Goal: Task Accomplishment & Management: Manage account settings

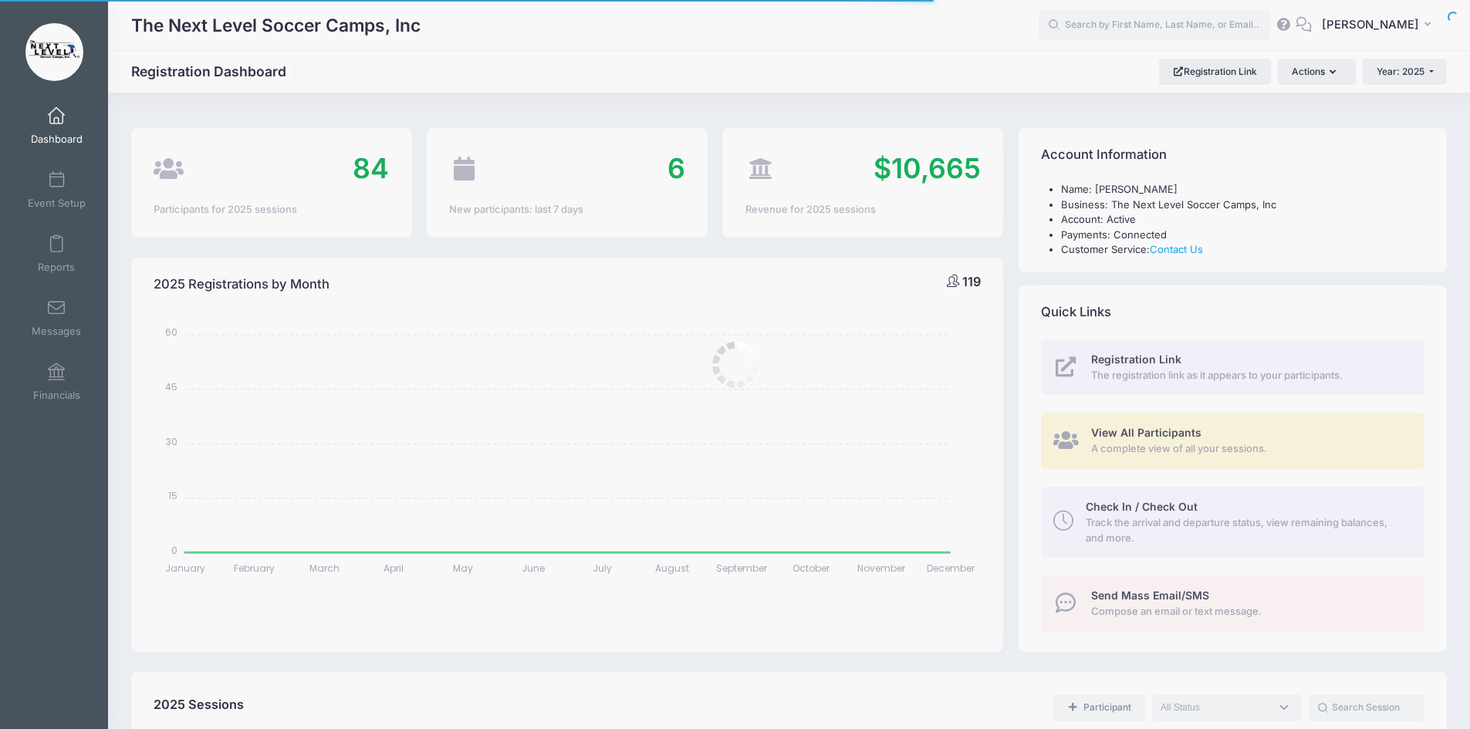
select select
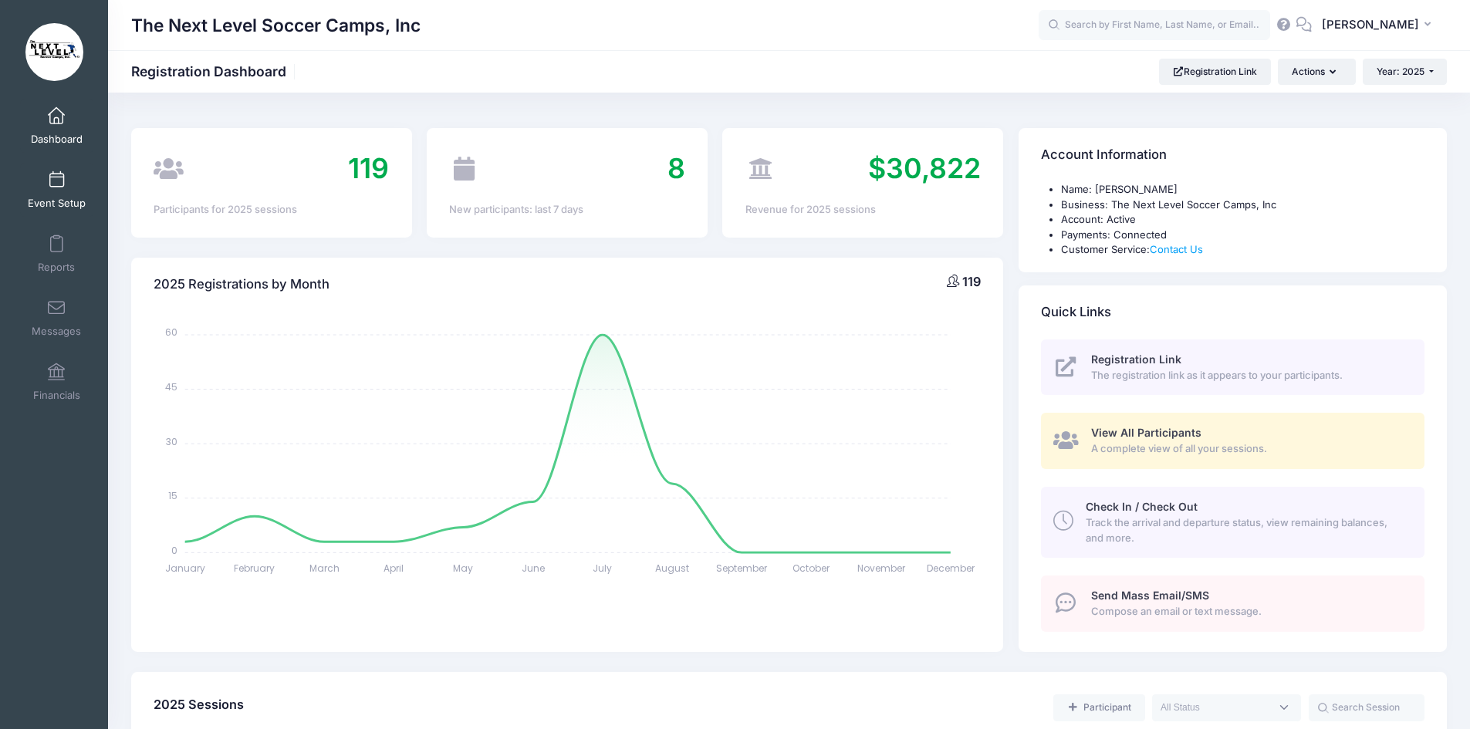
click at [56, 178] on span at bounding box center [56, 180] width 0 height 17
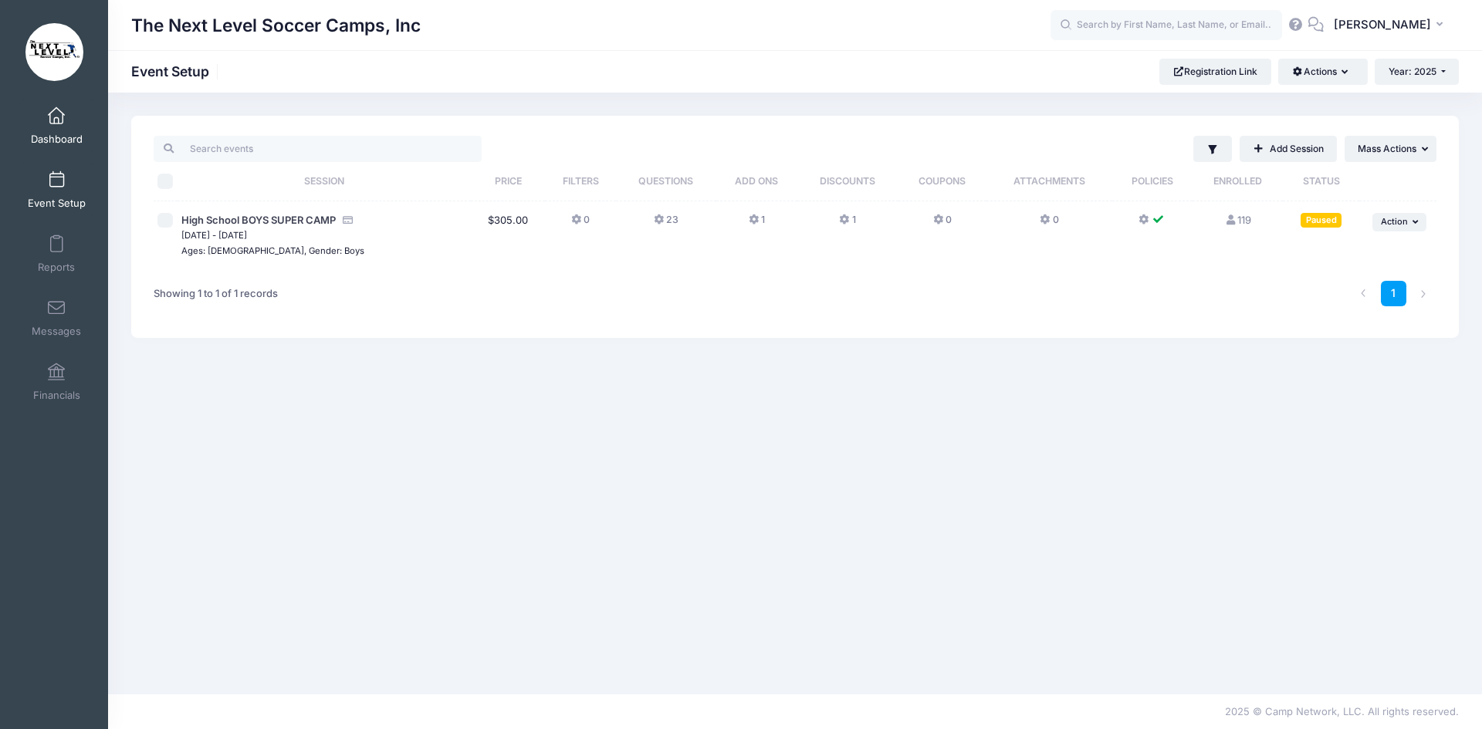
click at [56, 118] on span at bounding box center [56, 116] width 0 height 17
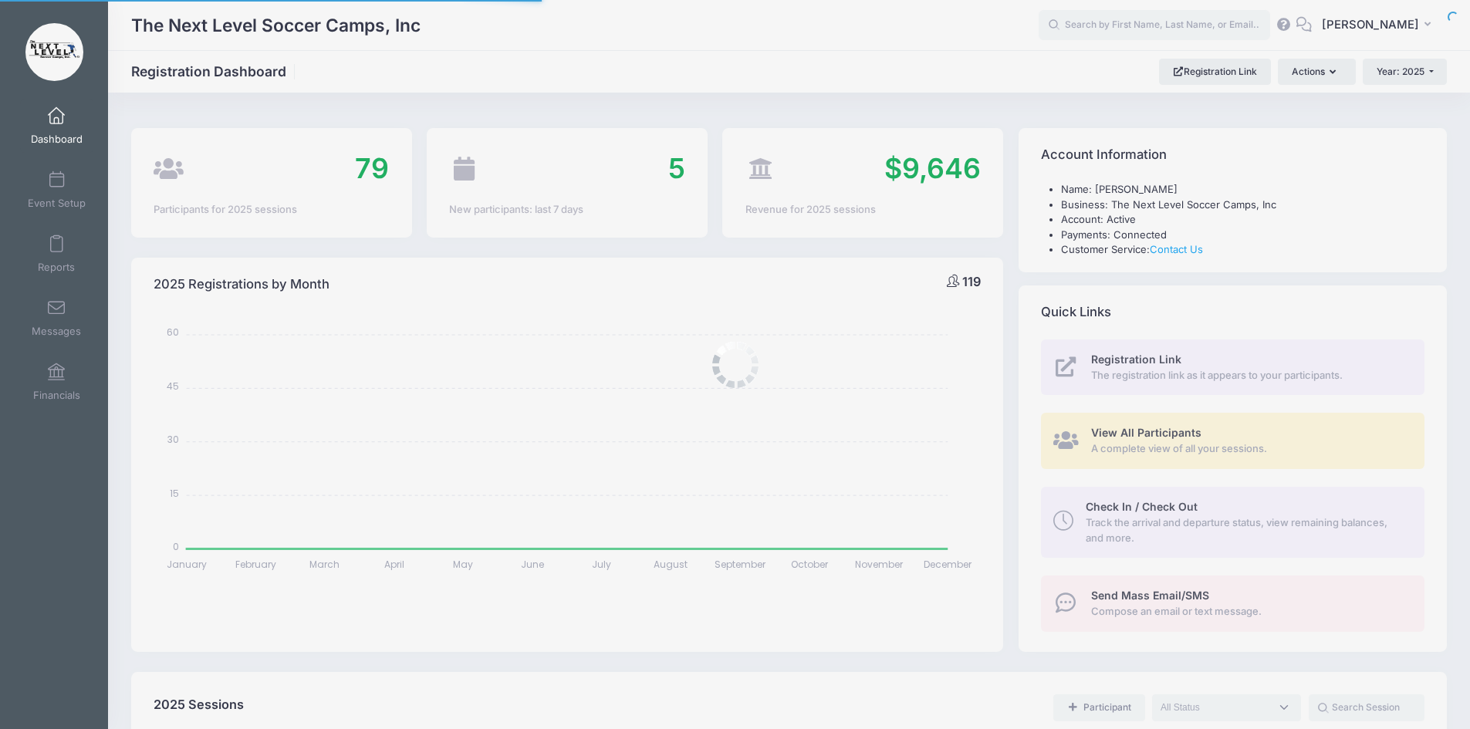
select select
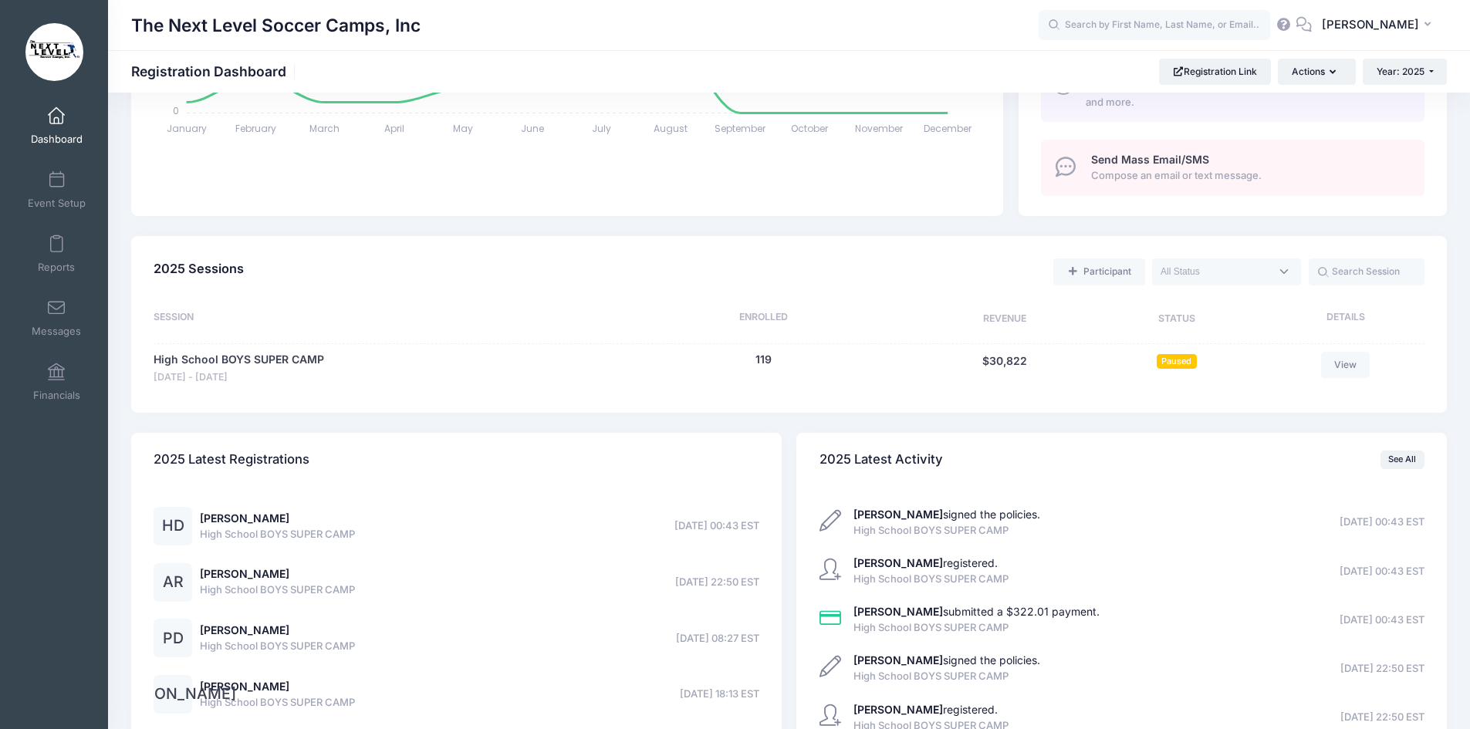
scroll to position [463, 0]
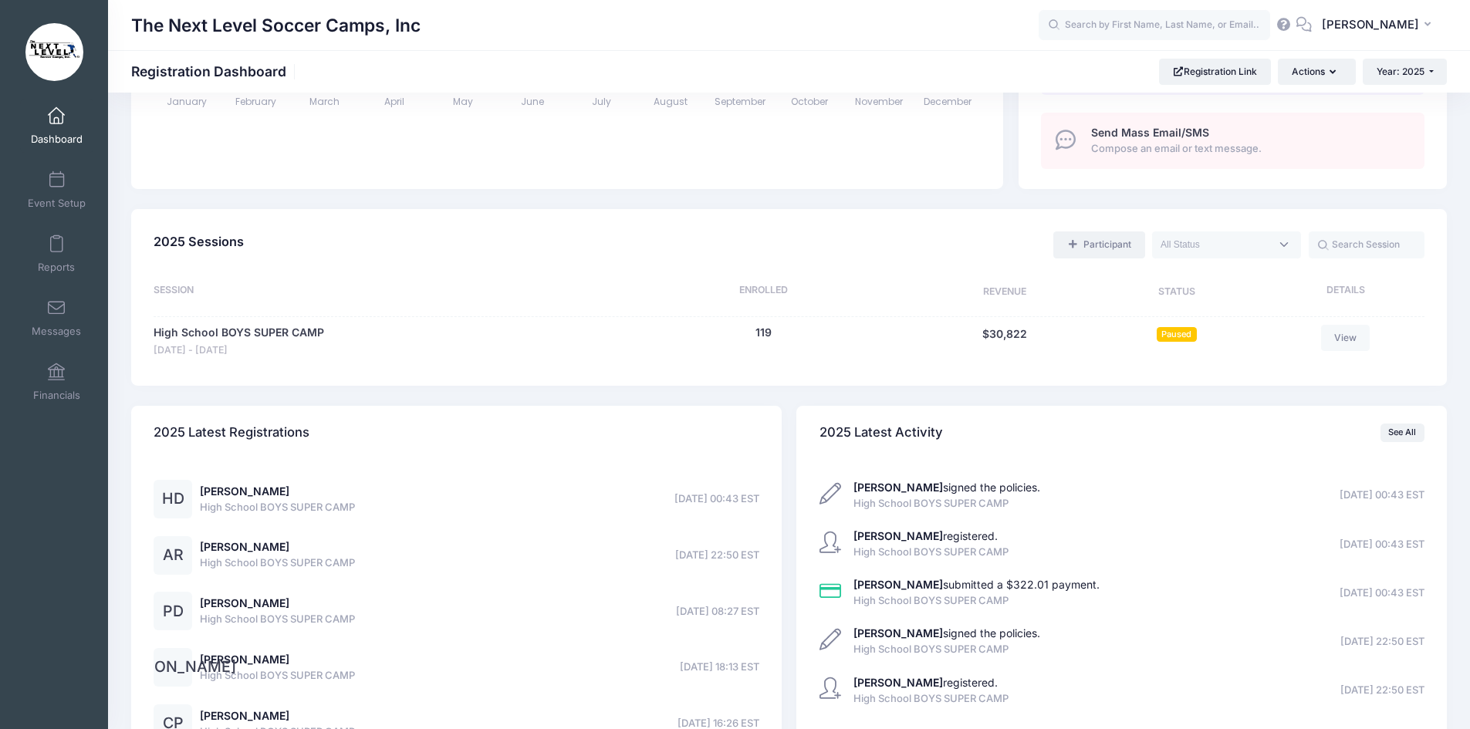
click at [1112, 249] on link "Participant" at bounding box center [1099, 245] width 91 height 26
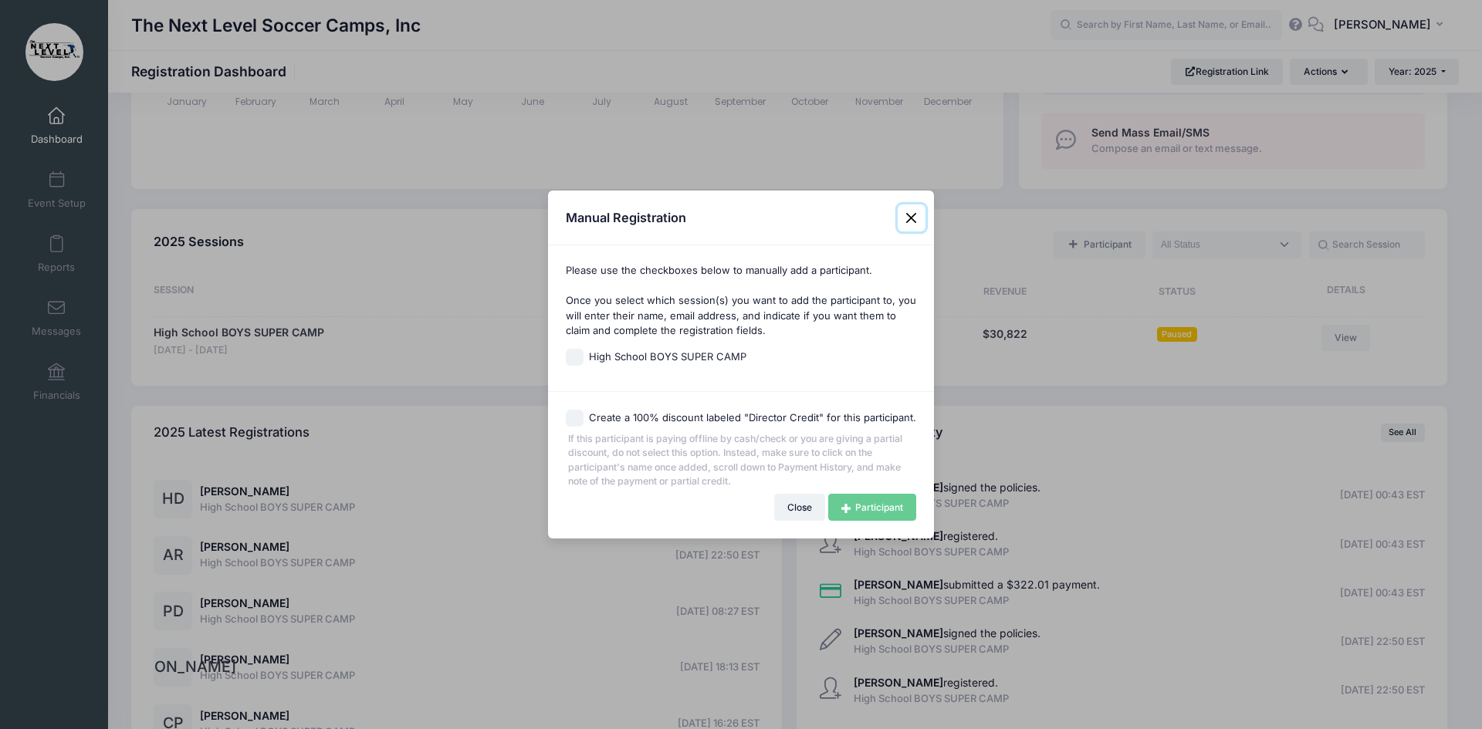
click at [910, 220] on button "Close" at bounding box center [912, 219] width 28 height 28
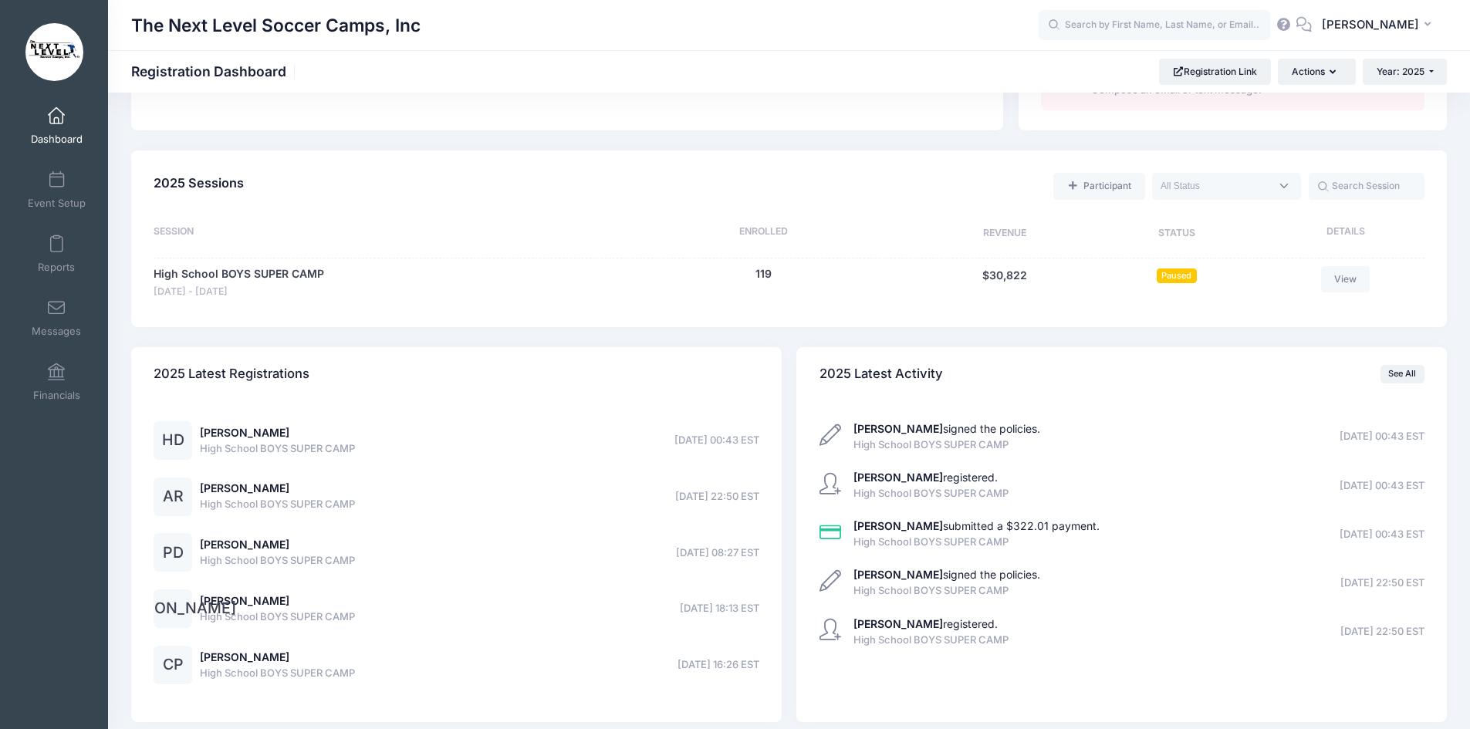
scroll to position [438, 0]
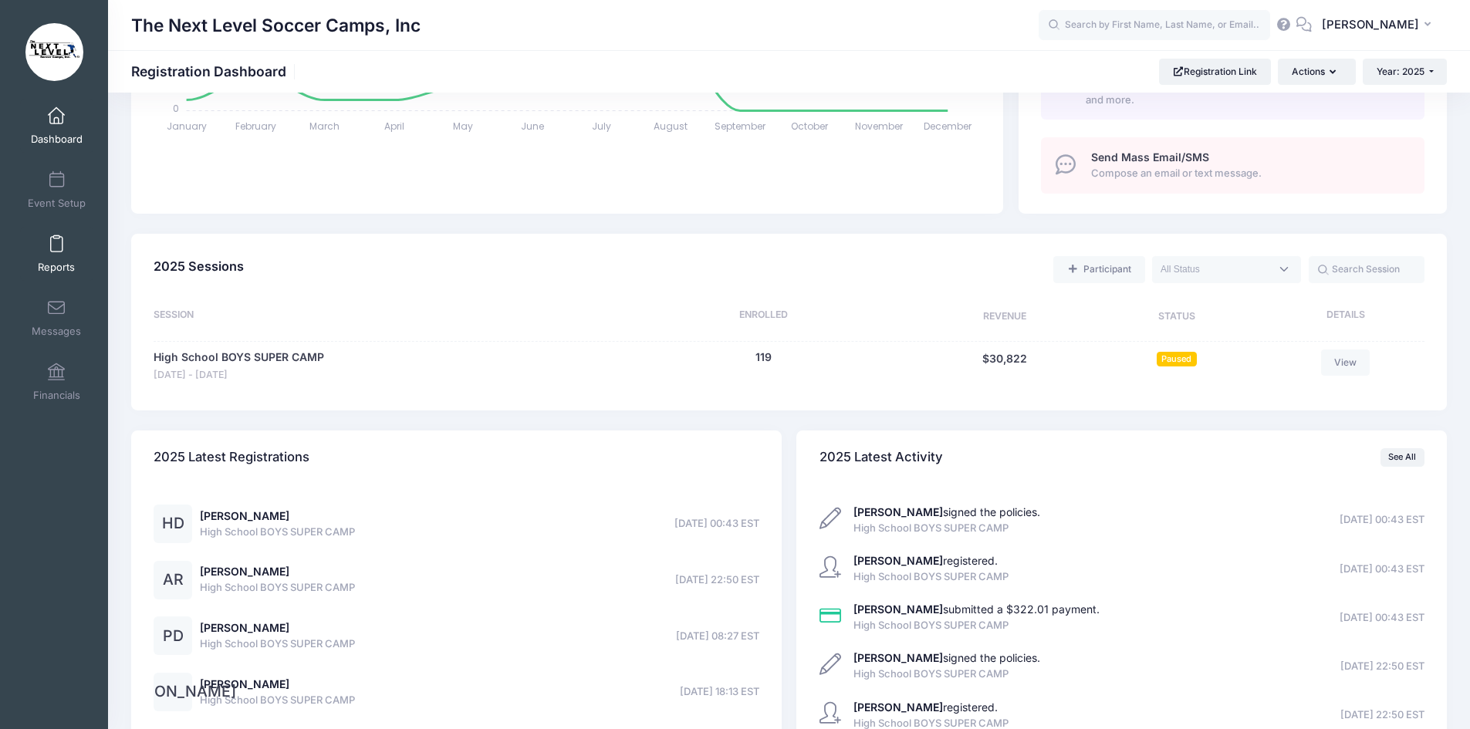
click at [56, 247] on span at bounding box center [56, 244] width 0 height 17
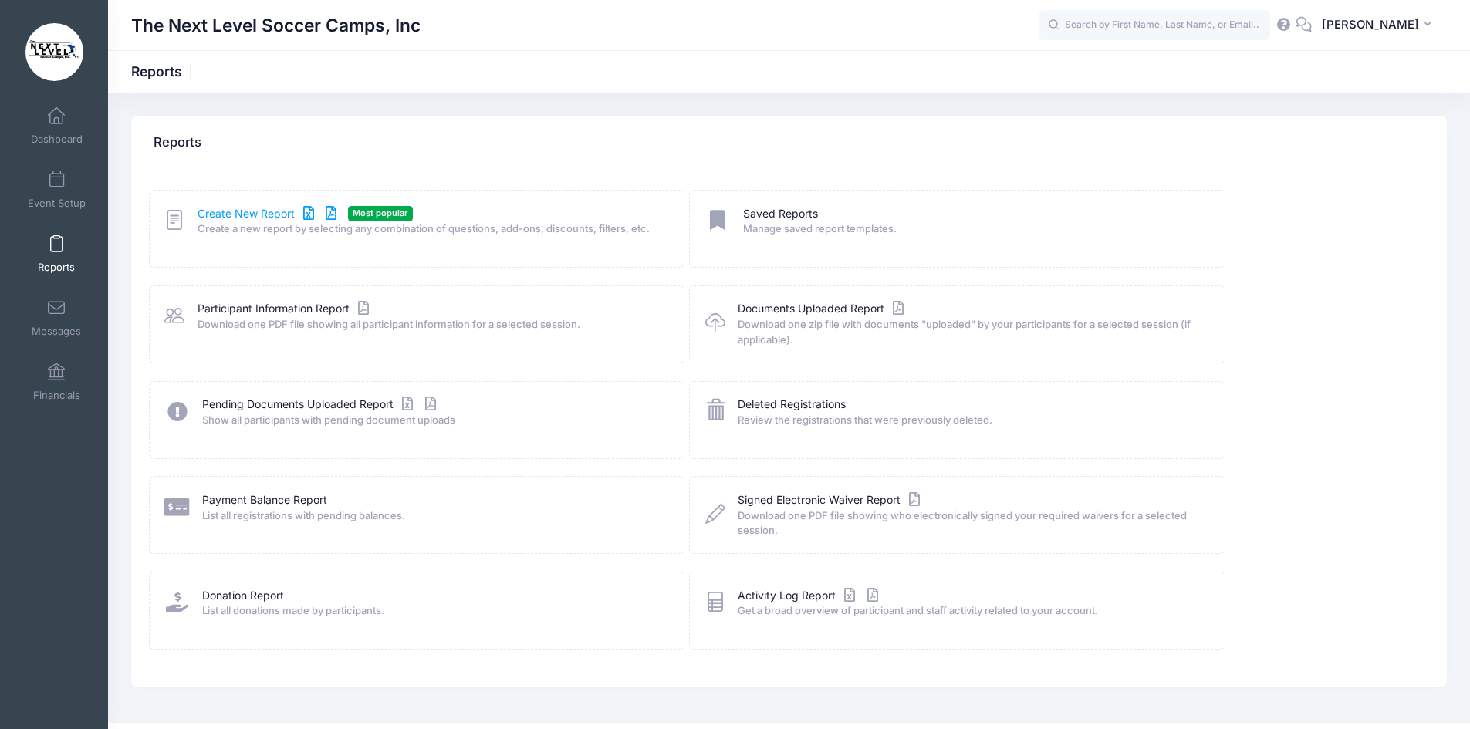
click at [245, 211] on link "Create New Report" at bounding box center [270, 214] width 144 height 16
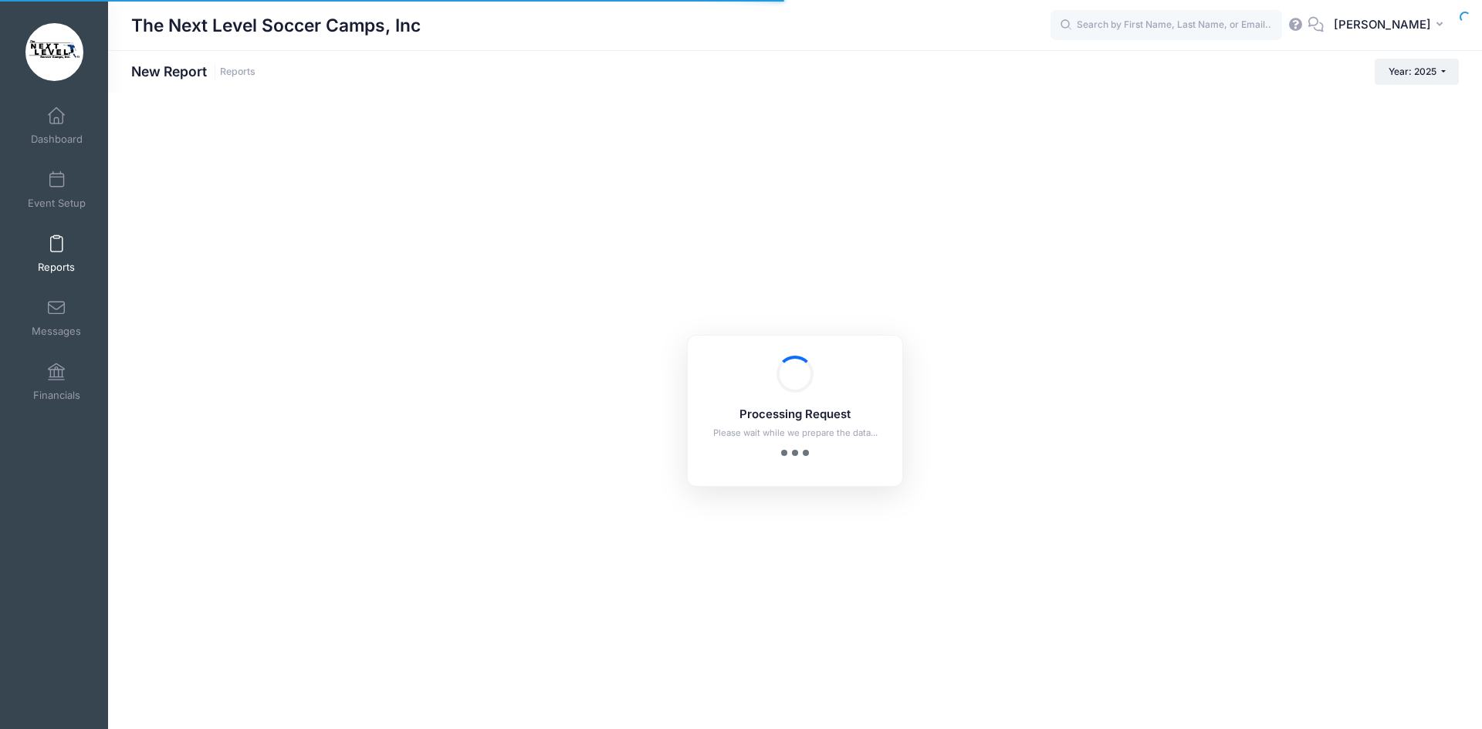
checkbox input "true"
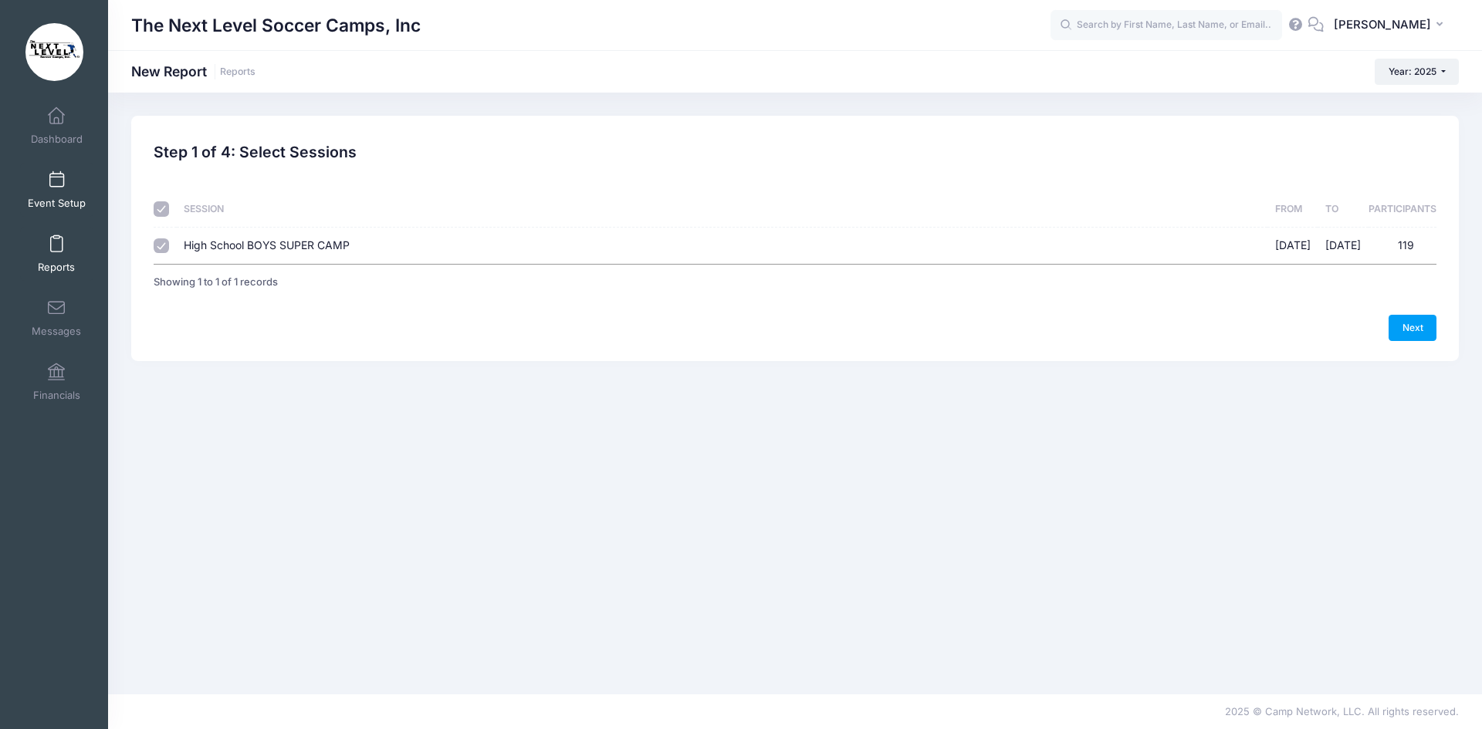
click at [52, 190] on link "Event Setup" at bounding box center [56, 190] width 73 height 54
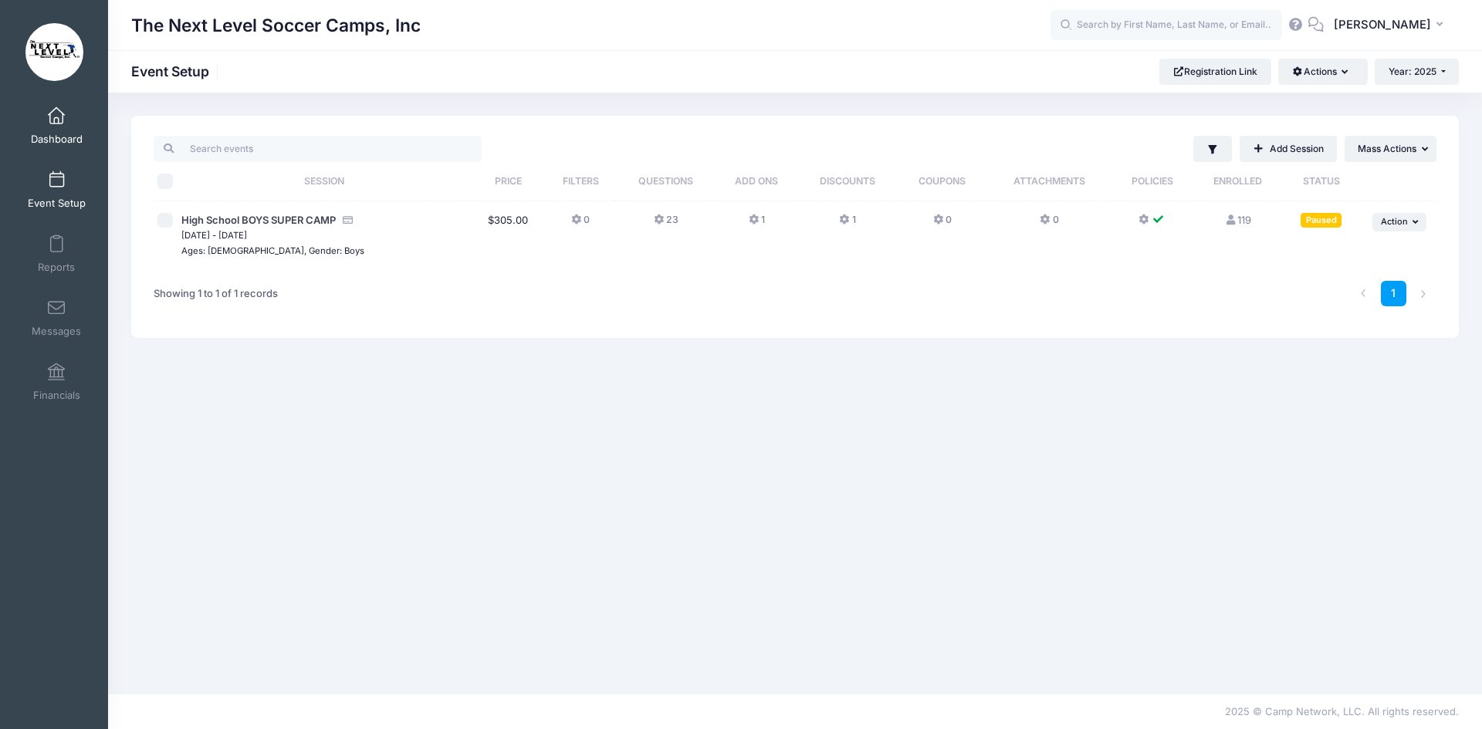
click at [56, 110] on span at bounding box center [56, 116] width 0 height 17
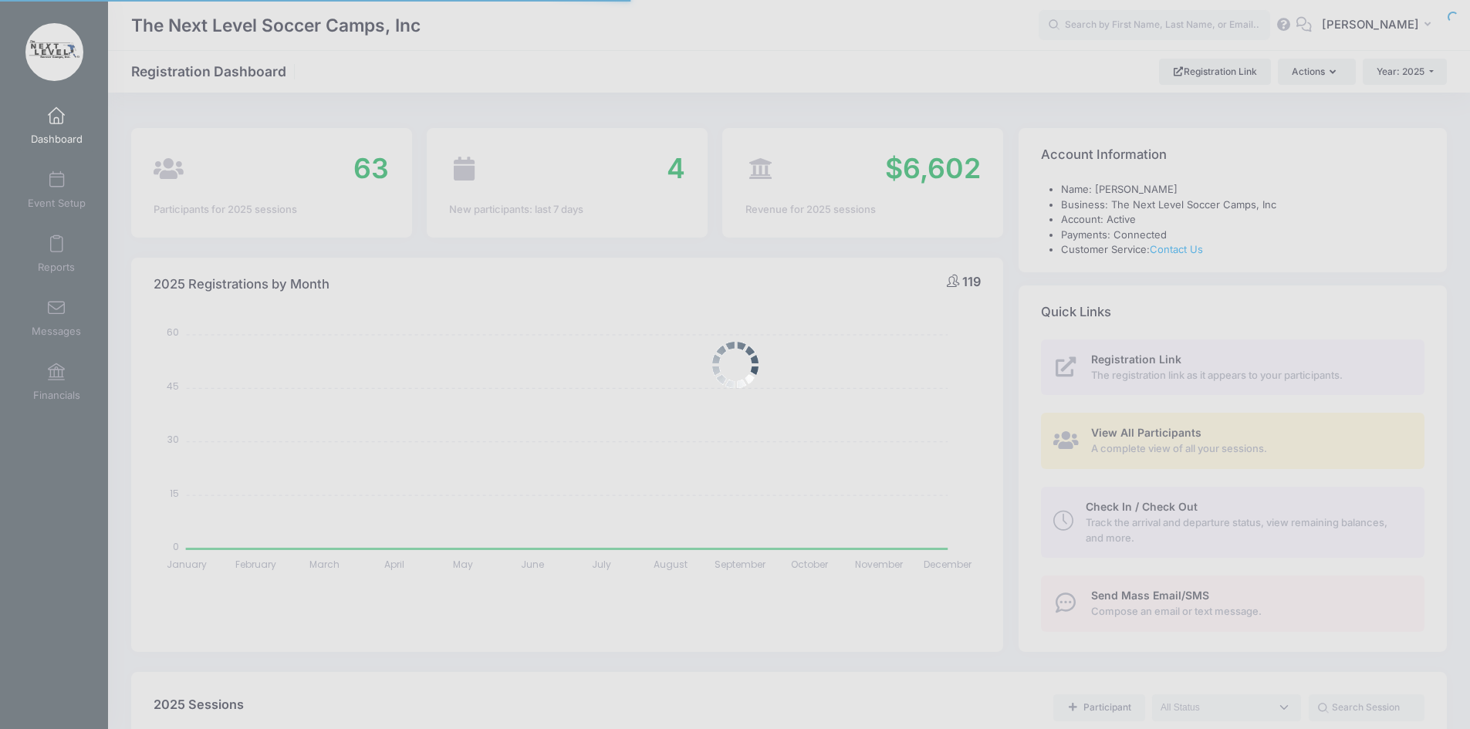
select select
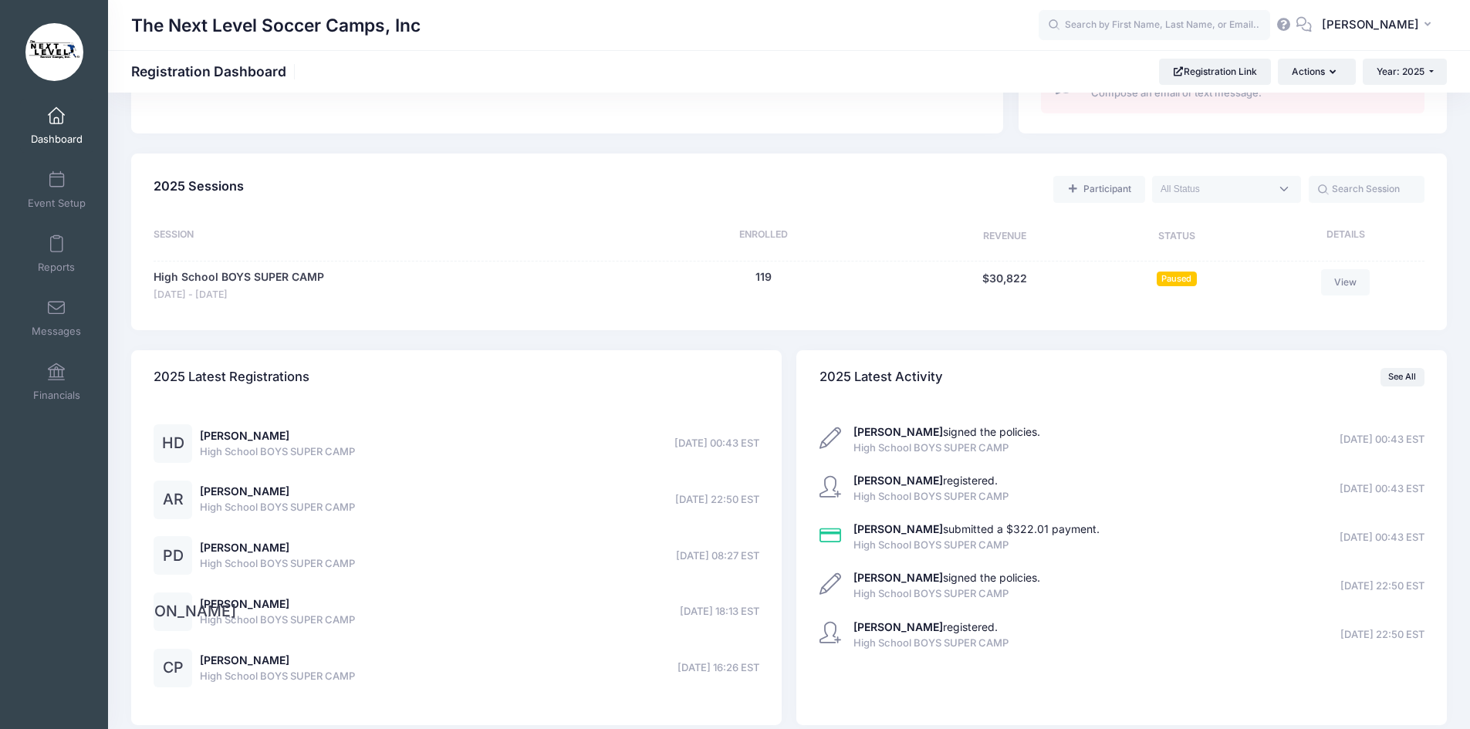
scroll to position [593, 0]
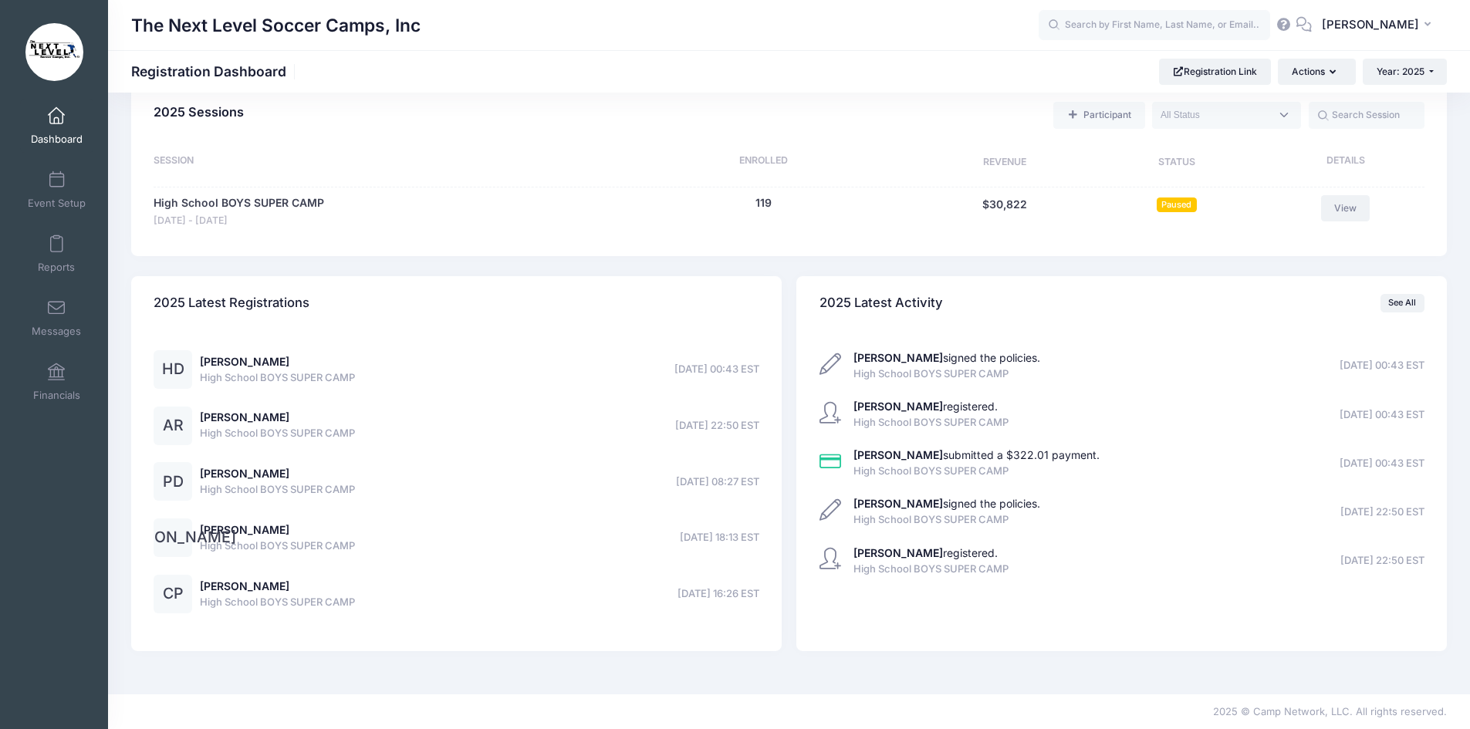
click at [1350, 214] on link "View" at bounding box center [1345, 208] width 49 height 26
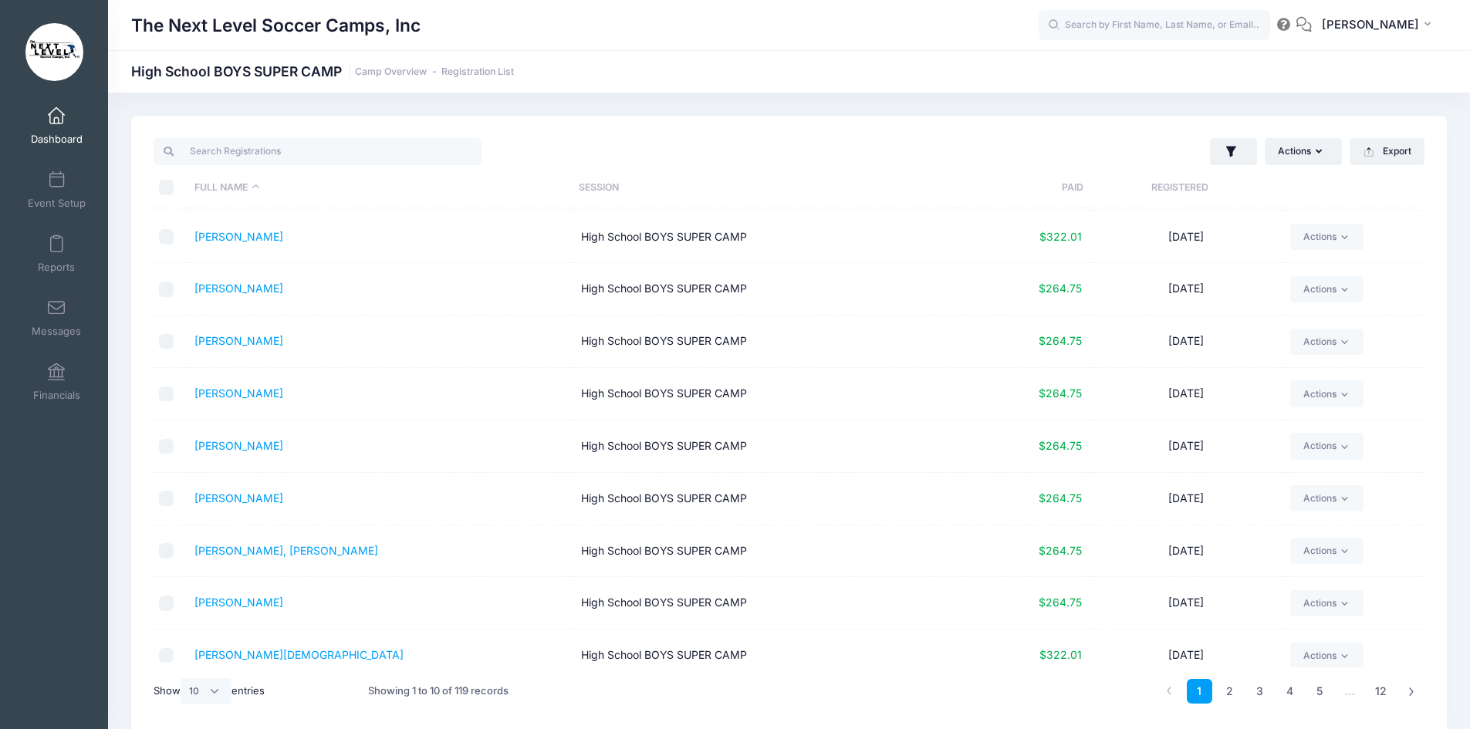
scroll to position [63, 0]
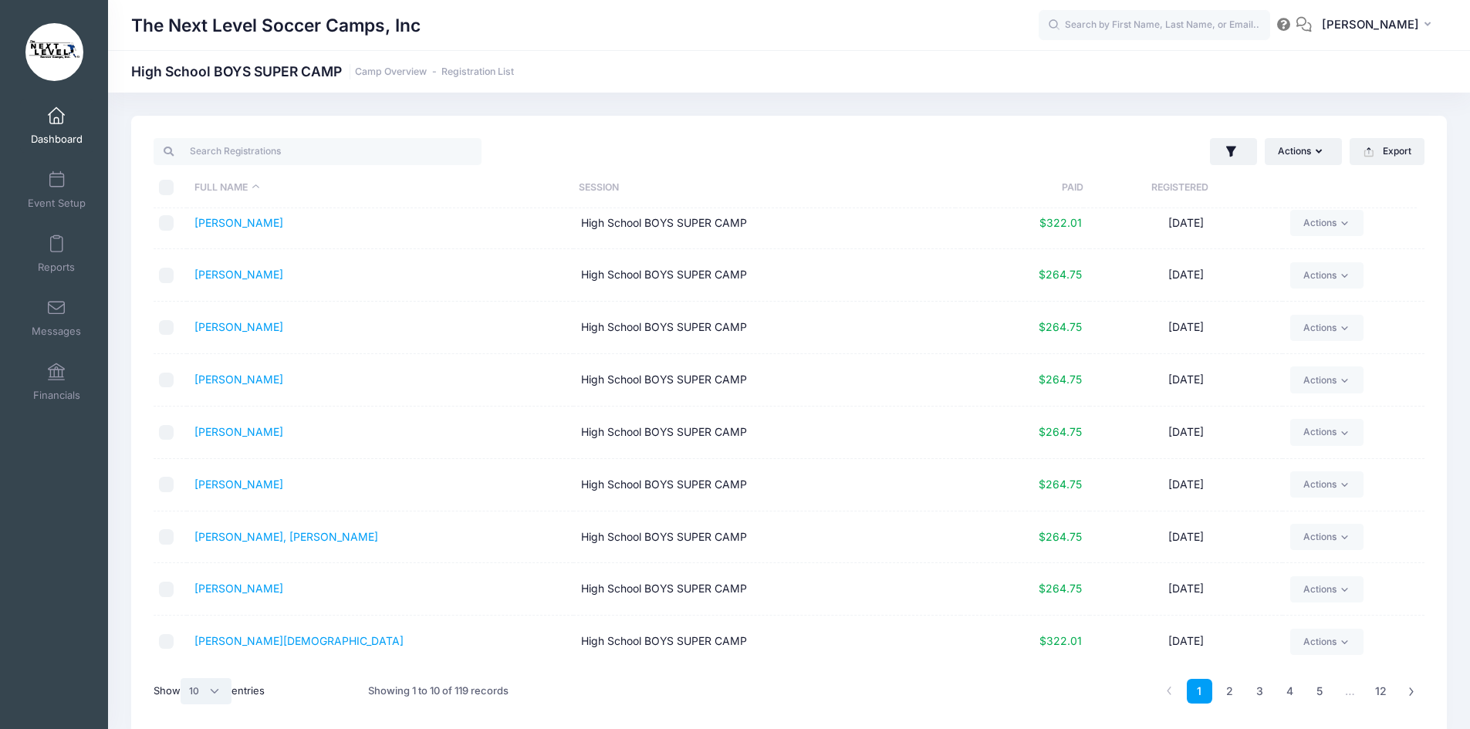
click at [215, 690] on select "All 10 25 50" at bounding box center [206, 691] width 51 height 26
select select "50"
click at [183, 678] on select "All 10 25 50" at bounding box center [206, 691] width 51 height 26
click at [1349, 689] on link "2" at bounding box center [1351, 691] width 25 height 25
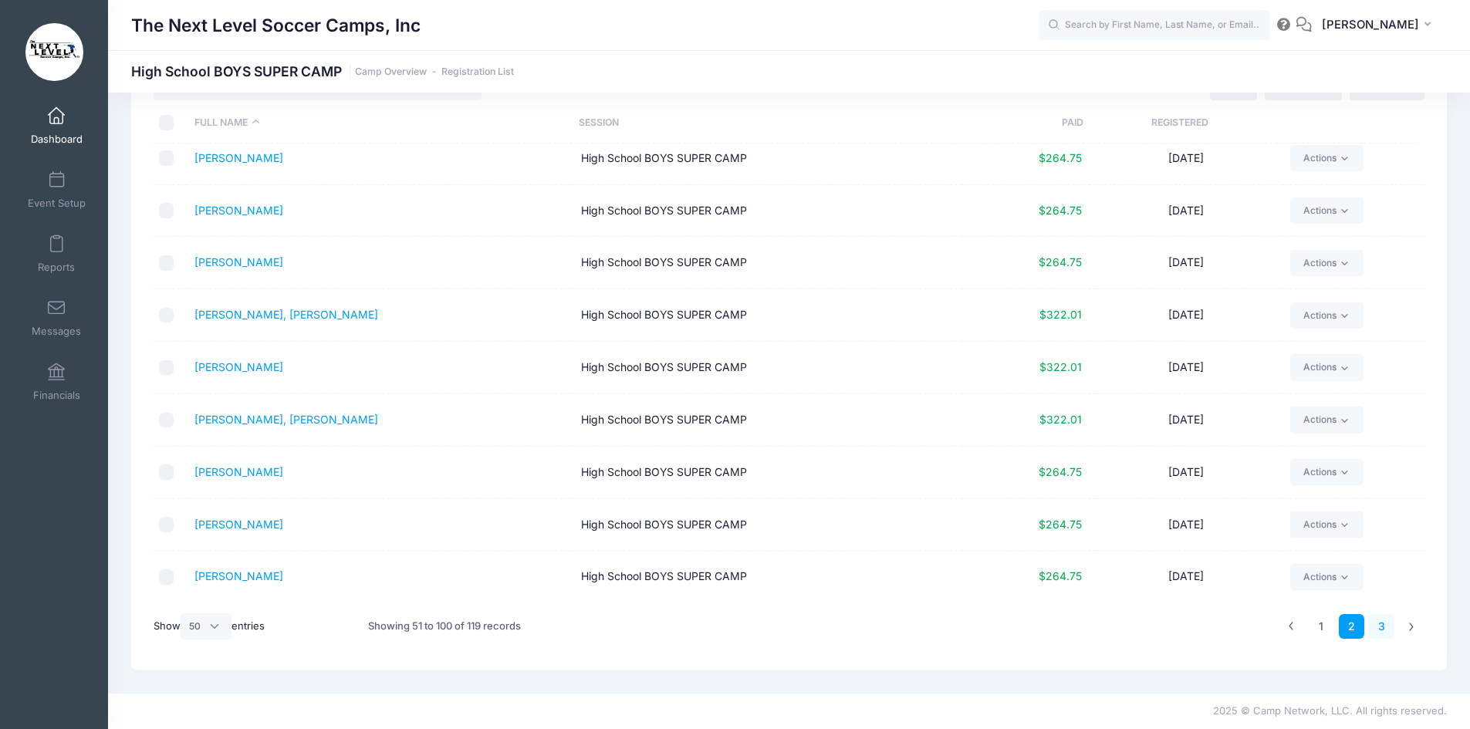
click at [1382, 625] on link "3" at bounding box center [1381, 626] width 25 height 25
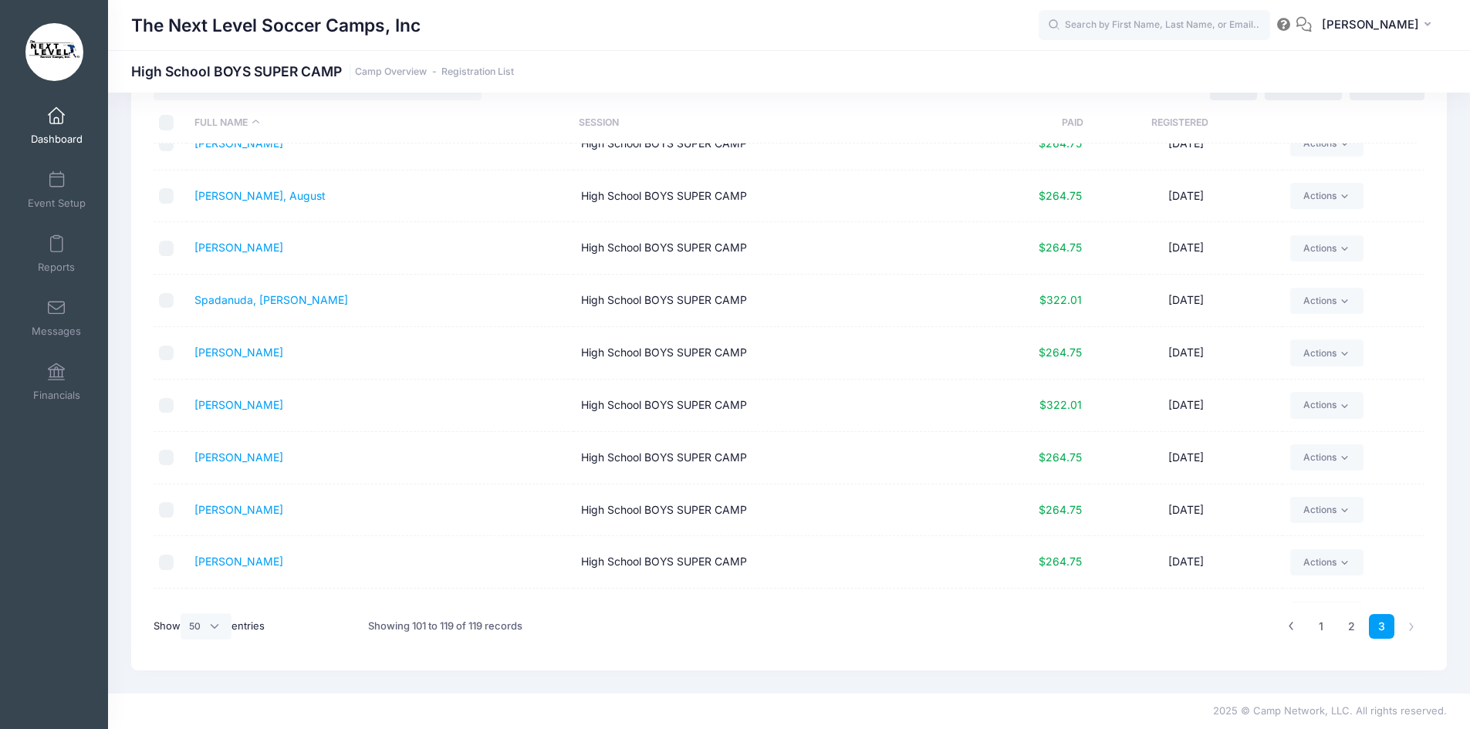
scroll to position [0, 0]
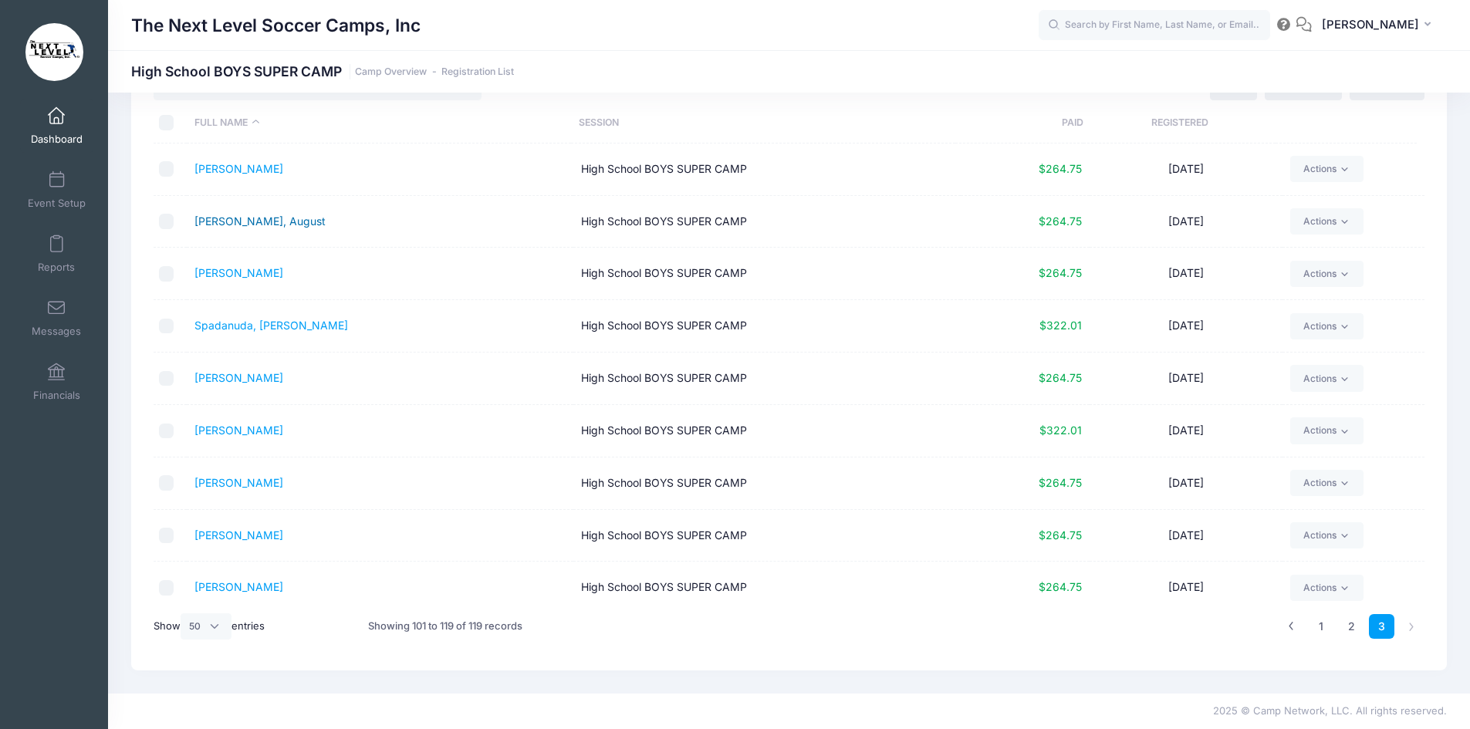
click at [228, 222] on link "[PERSON_NAME], August" at bounding box center [260, 221] width 131 height 13
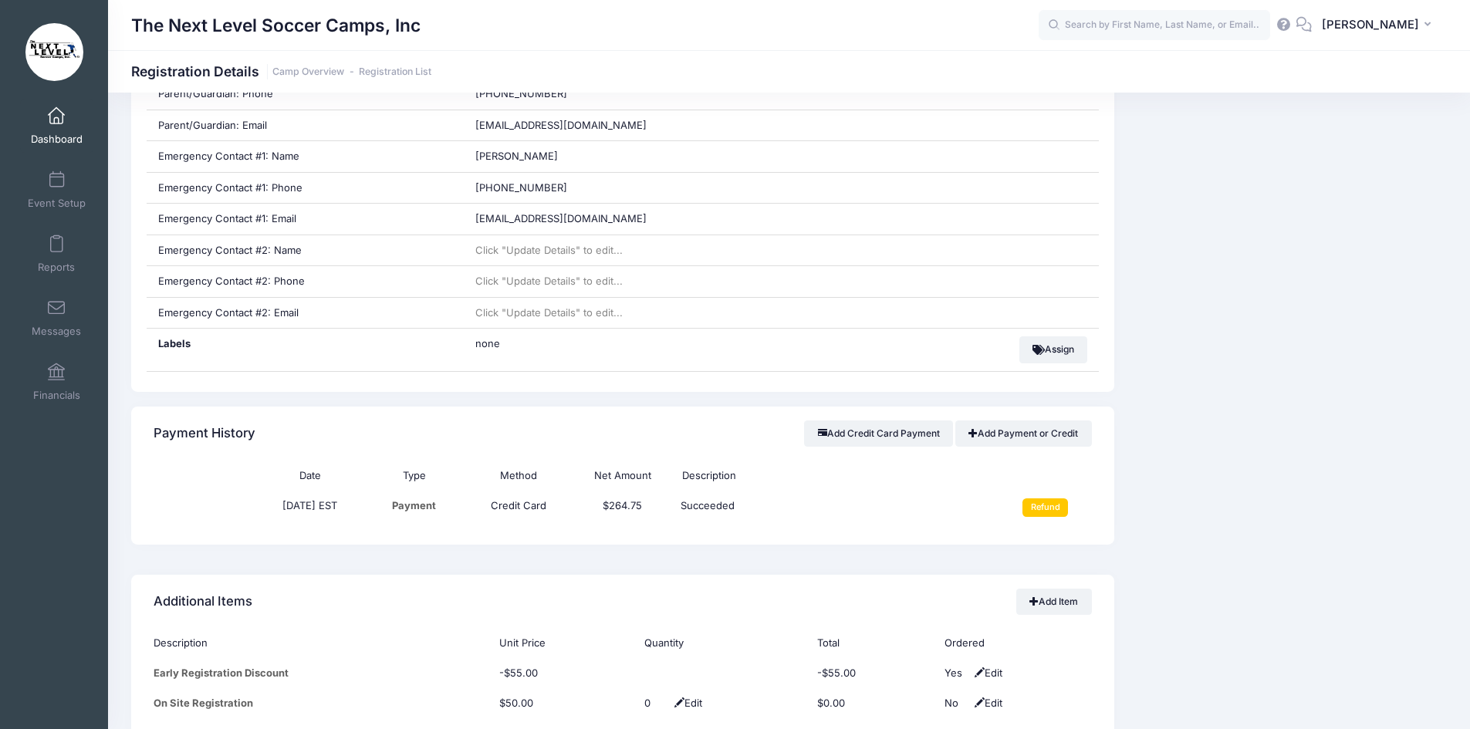
scroll to position [926, 0]
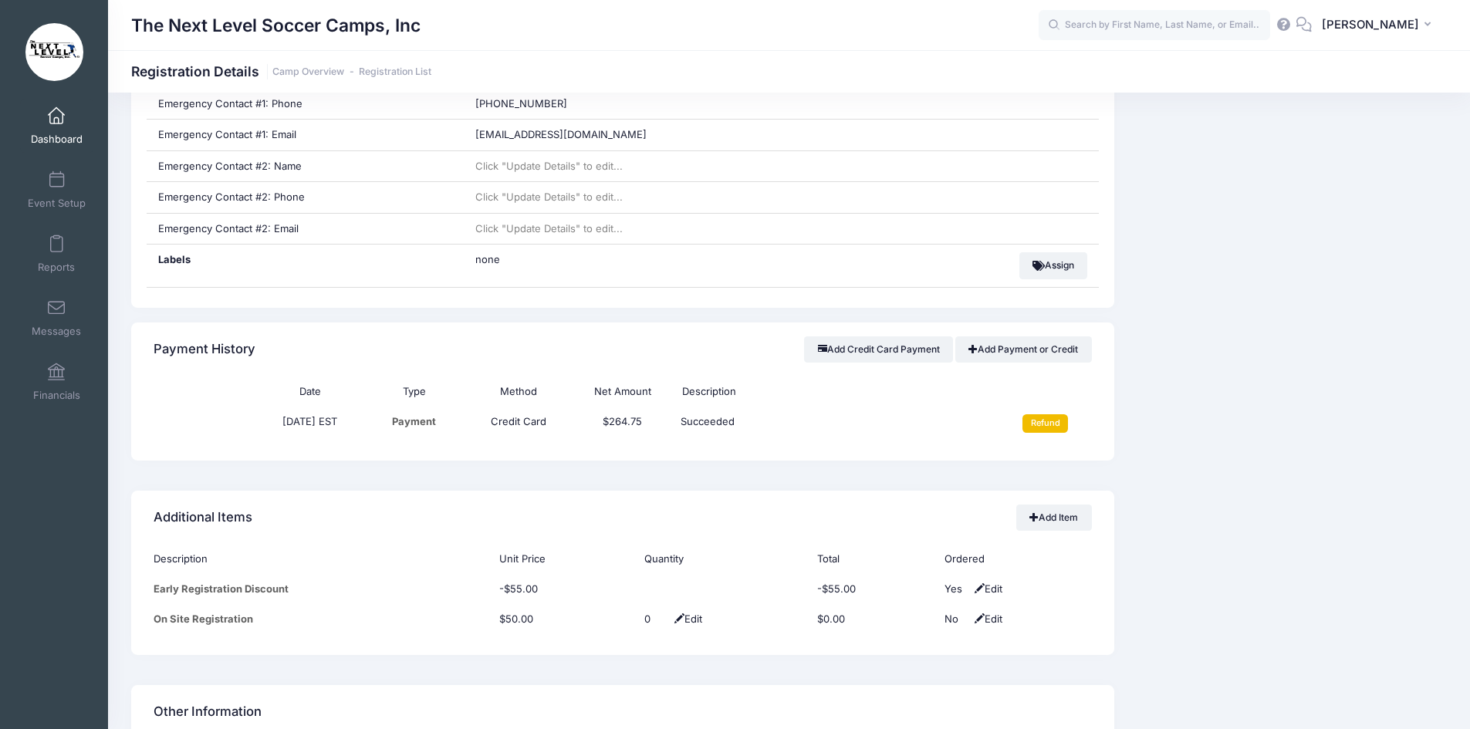
click at [1043, 422] on input "Refund" at bounding box center [1046, 424] width 46 height 19
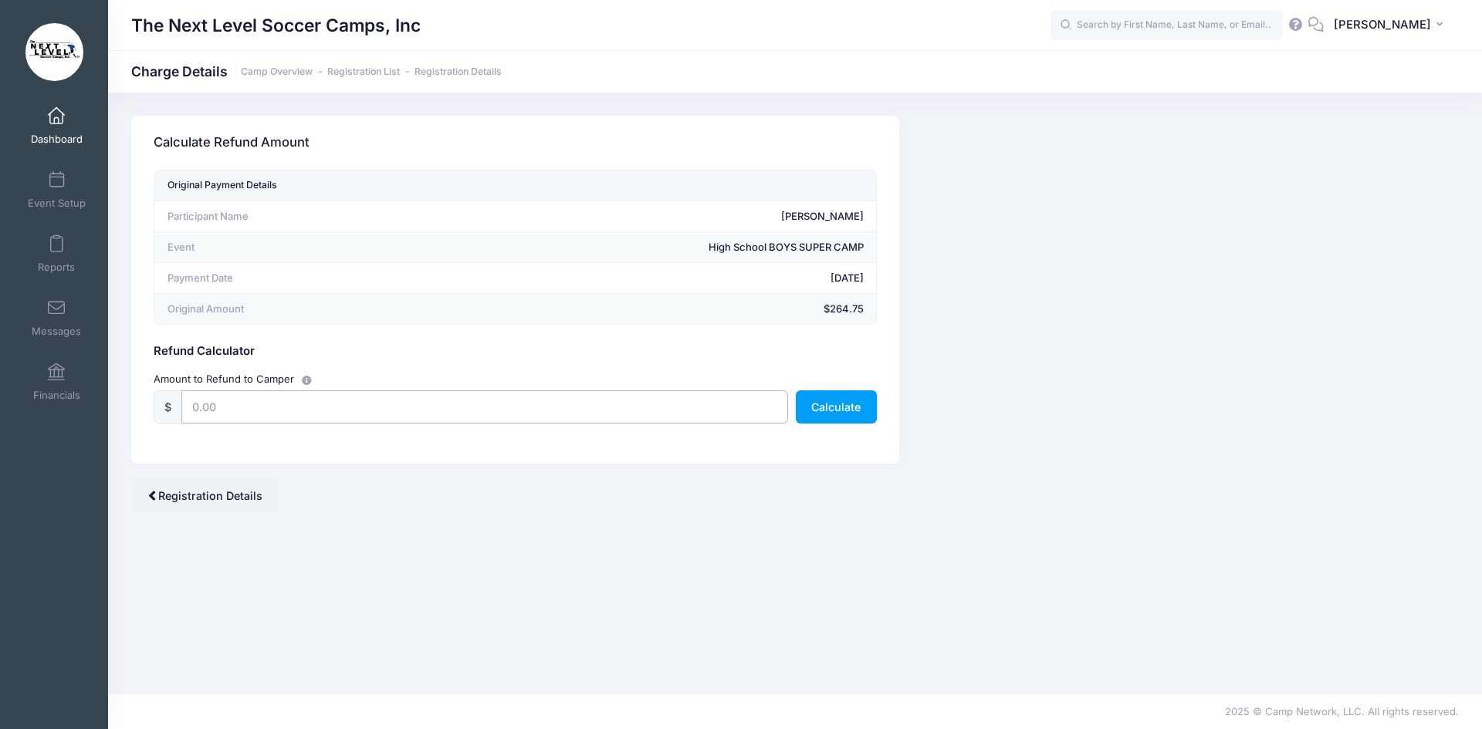
click at [245, 405] on input "text" at bounding box center [484, 407] width 607 height 33
type input "175"
click at [425, 563] on div "Camp Network returns it's fee when there is a full refund. Stripe also returns …" at bounding box center [795, 394] width 1374 height 556
click at [830, 408] on button "Calculate" at bounding box center [836, 407] width 81 height 33
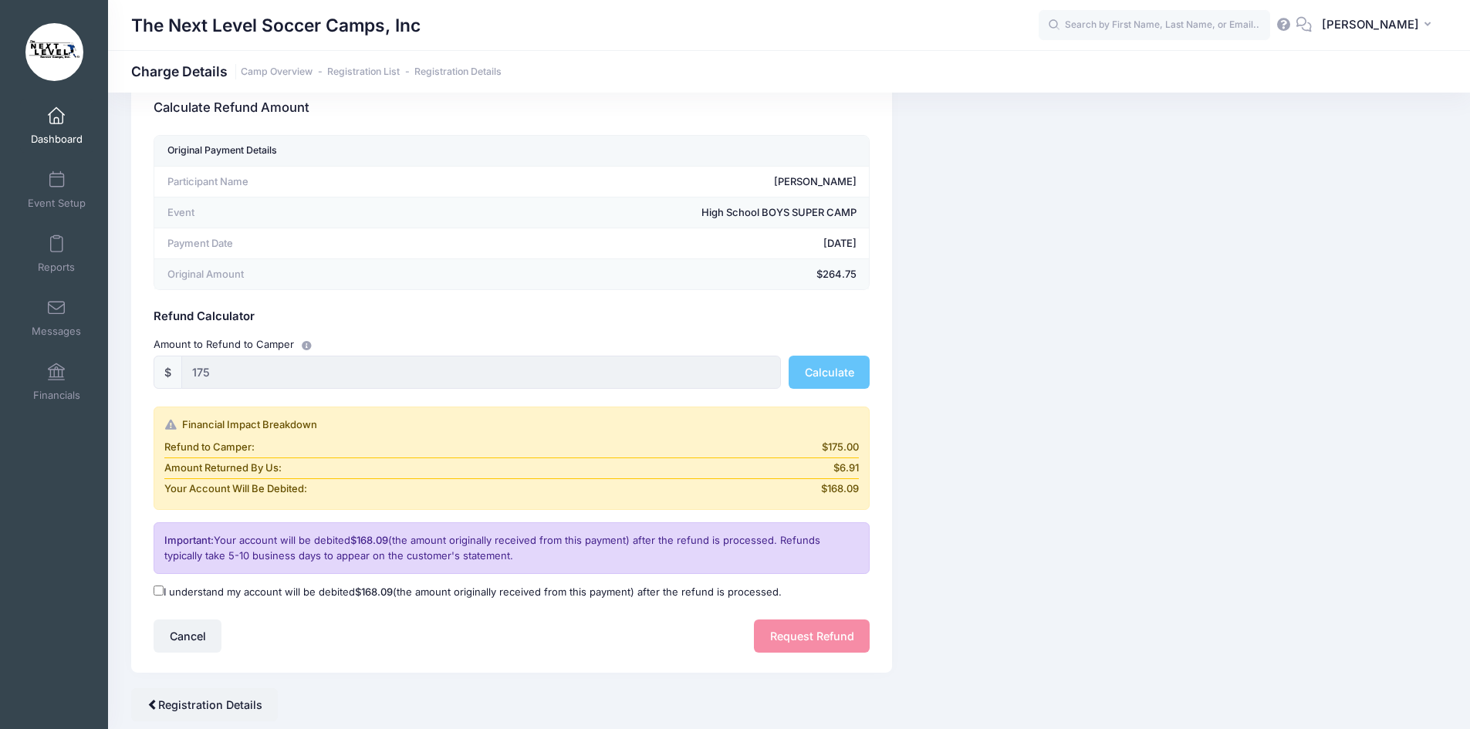
scroll to position [8, 0]
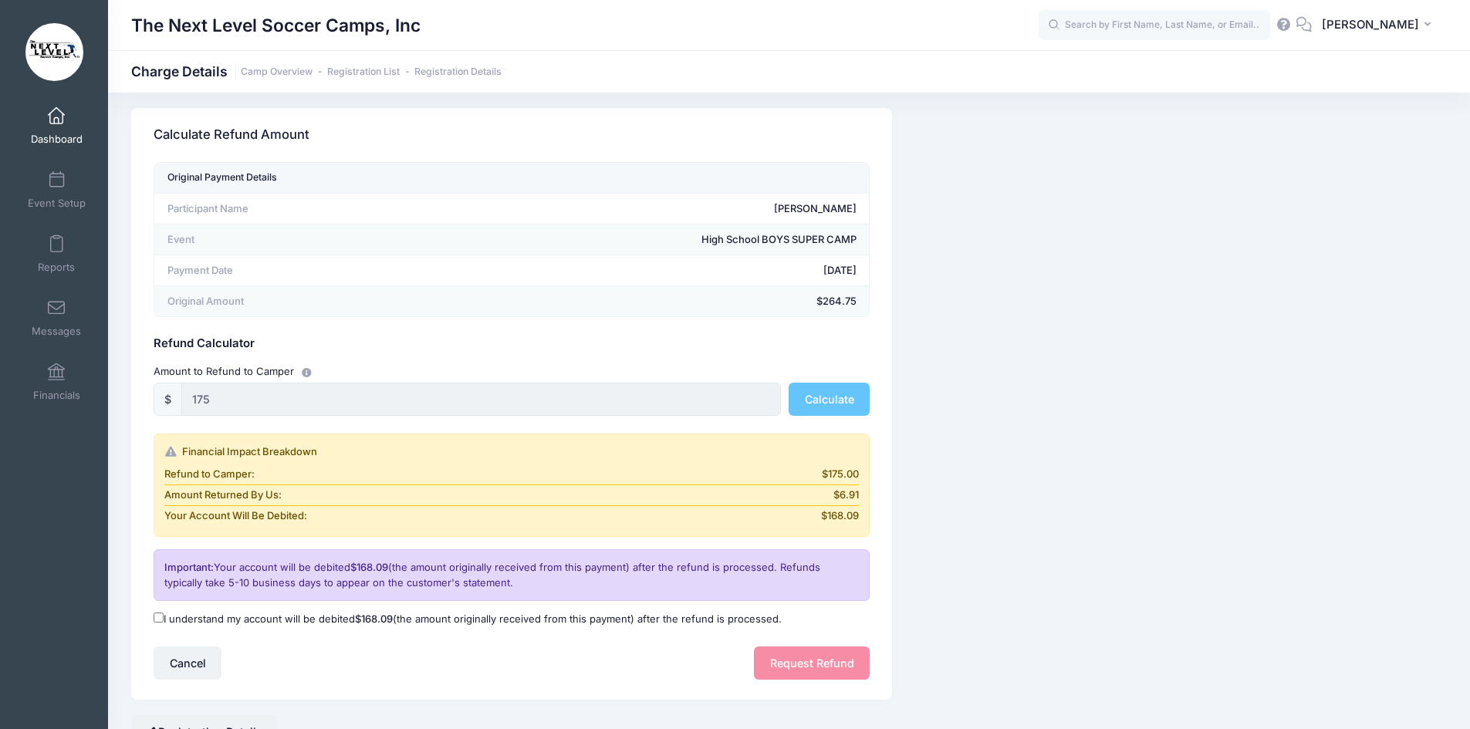
click at [157, 621] on input "I understand my account will be debited $168.09 (the amount originally received…" at bounding box center [159, 618] width 10 height 10
checkbox input "true"
click at [806, 665] on button "Request Refund" at bounding box center [812, 663] width 116 height 33
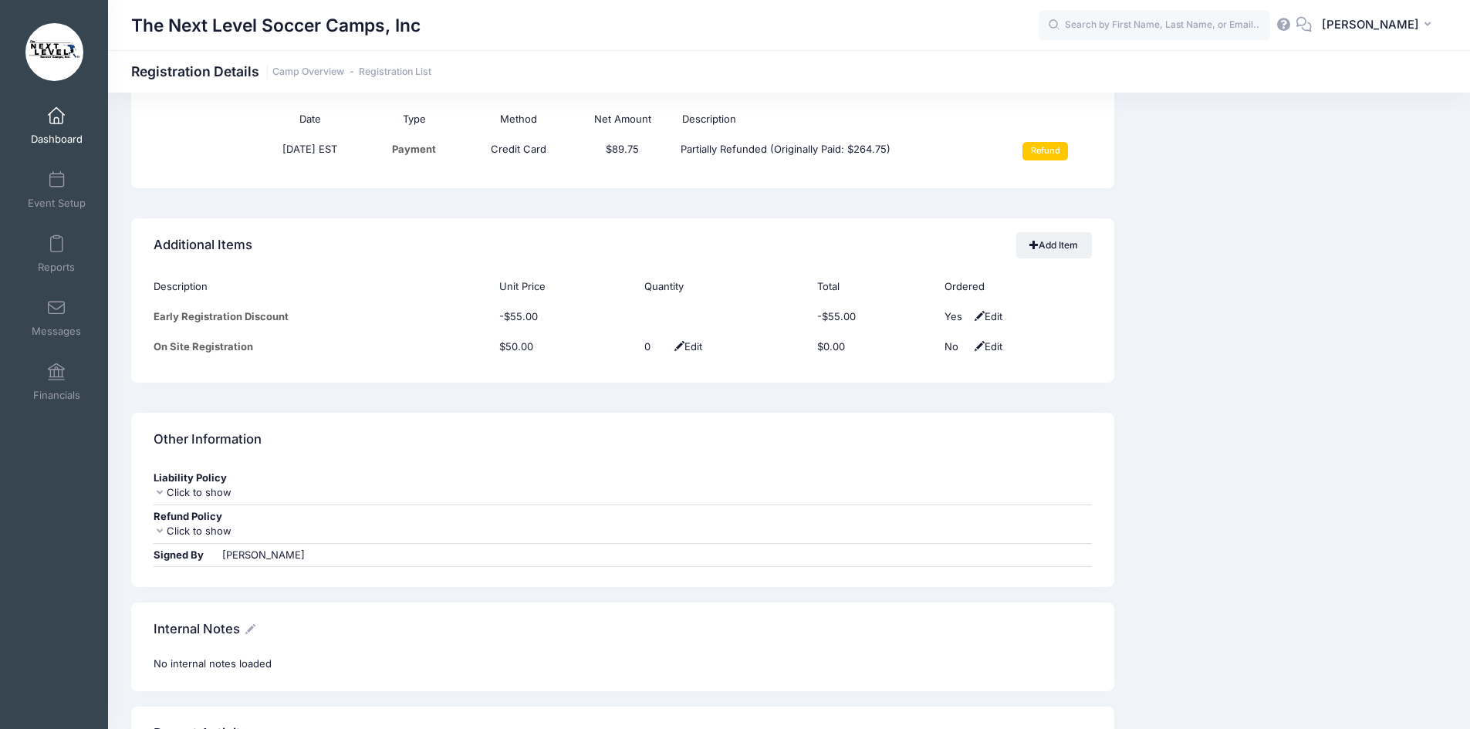
scroll to position [964, 0]
